Goal: Find specific page/section: Find specific page/section

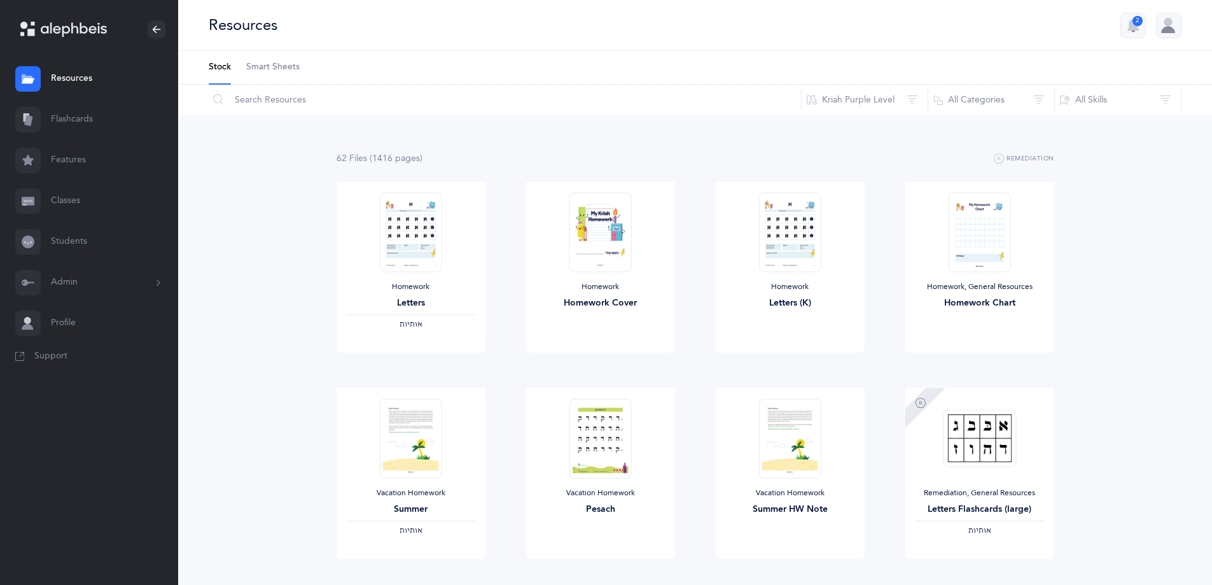
click at [379, 158] on span "(1416 page s )" at bounding box center [396, 158] width 53 height 10
click at [68, 200] on link "Classes" at bounding box center [89, 201] width 178 height 41
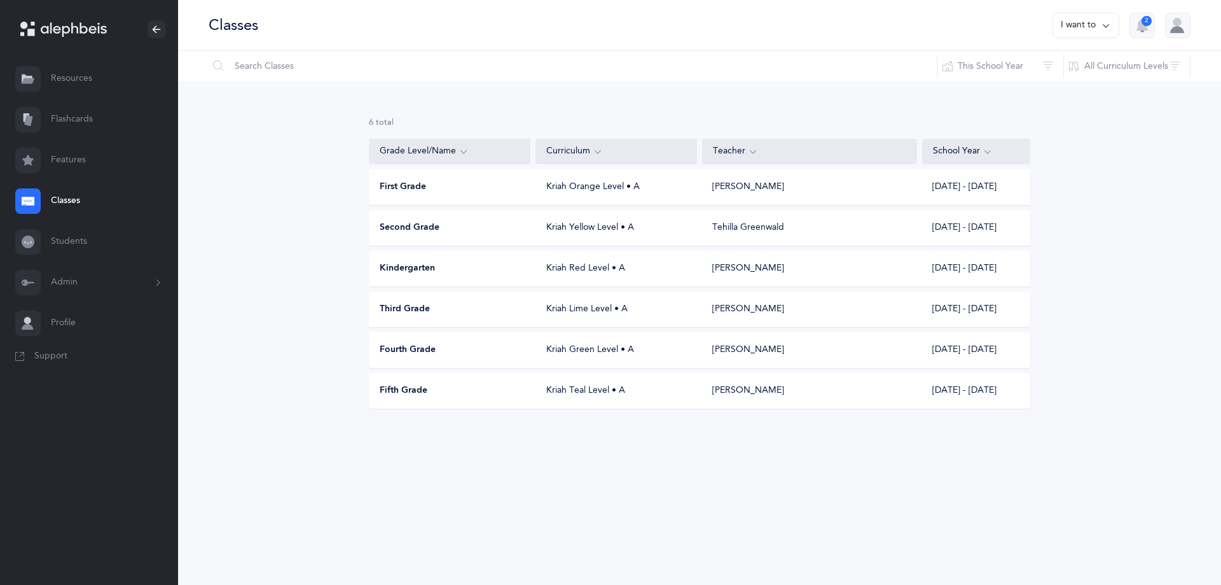
click at [487, 228] on div "Second Grade" at bounding box center [451, 227] width 162 height 13
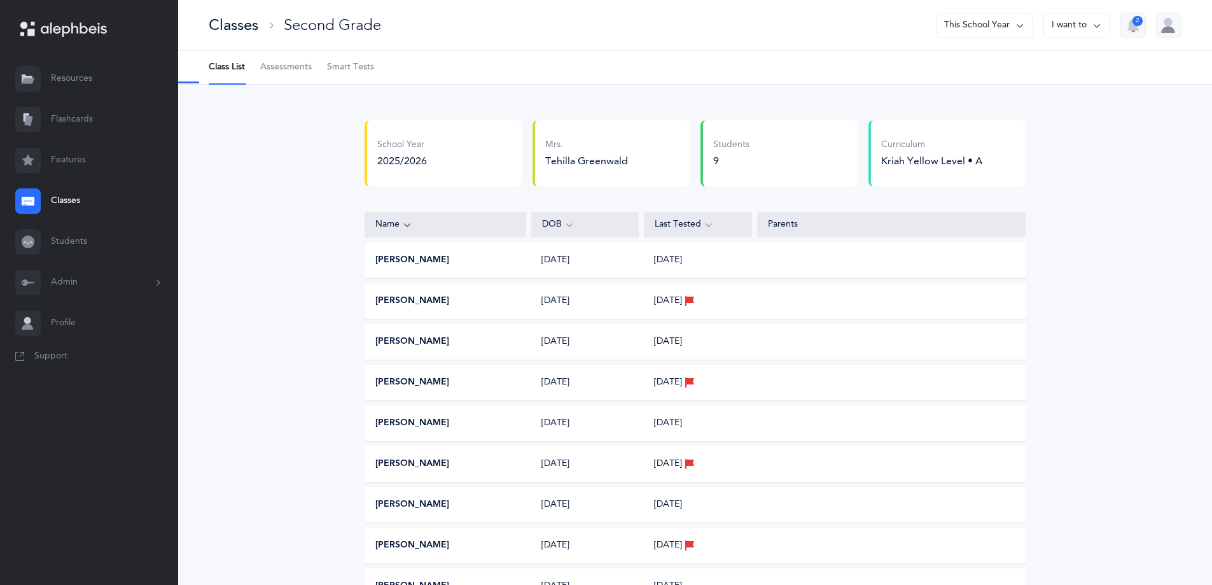
select select "2"
click at [302, 62] on span "Assessments" at bounding box center [286, 67] width 52 height 13
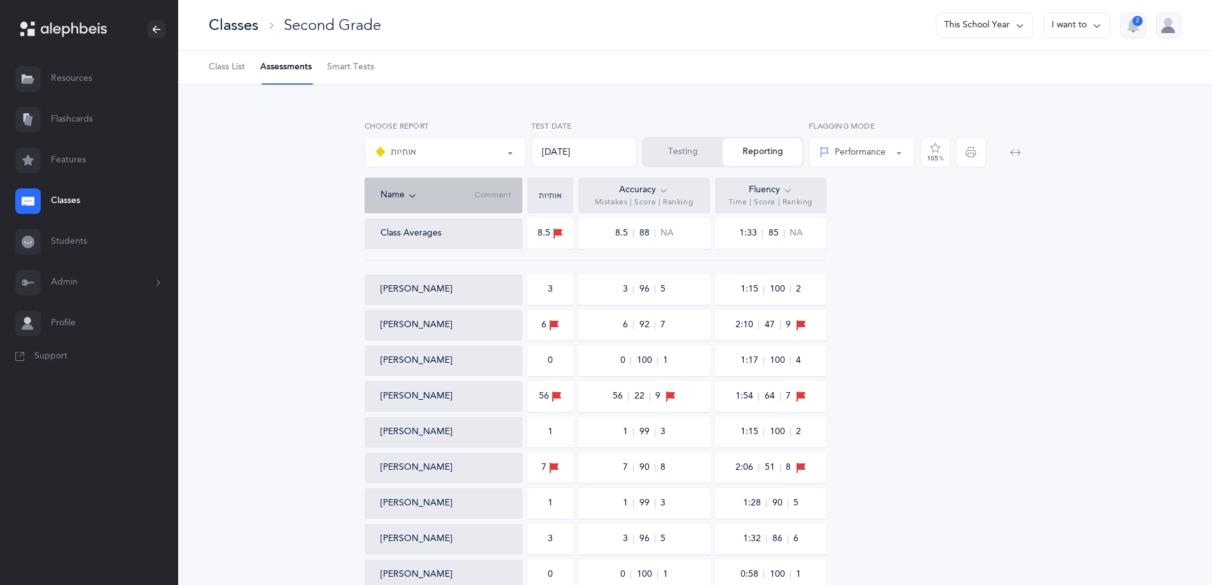
click at [457, 150] on div "אותיות" at bounding box center [445, 152] width 140 height 22
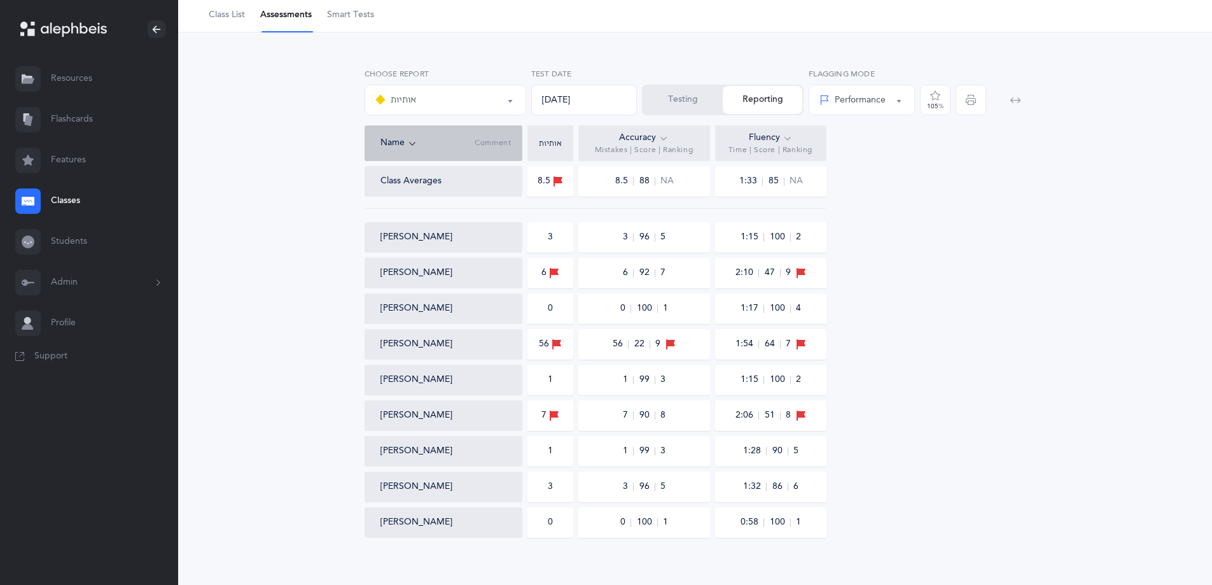
scroll to position [66, 0]
